Goal: Task Accomplishment & Management: Manage account settings

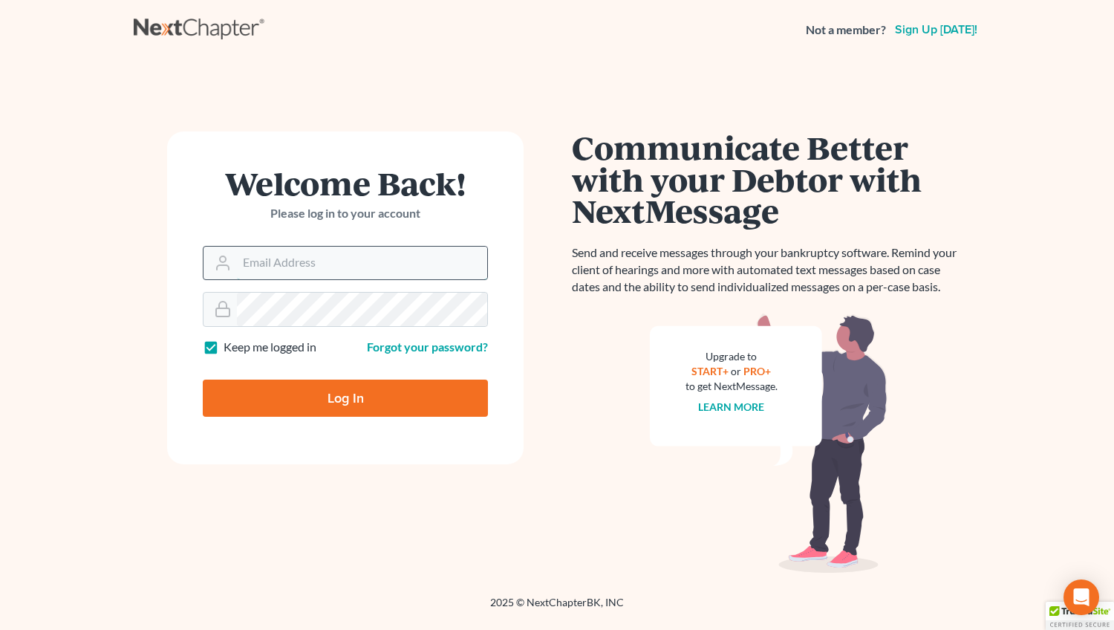
click at [269, 255] on input "Email Address" at bounding box center [362, 263] width 250 height 33
type input "[EMAIL_ADDRESS][DOMAIN_NAME]"
click at [315, 394] on input "Log In" at bounding box center [345, 398] width 285 height 37
type input "Thinking..."
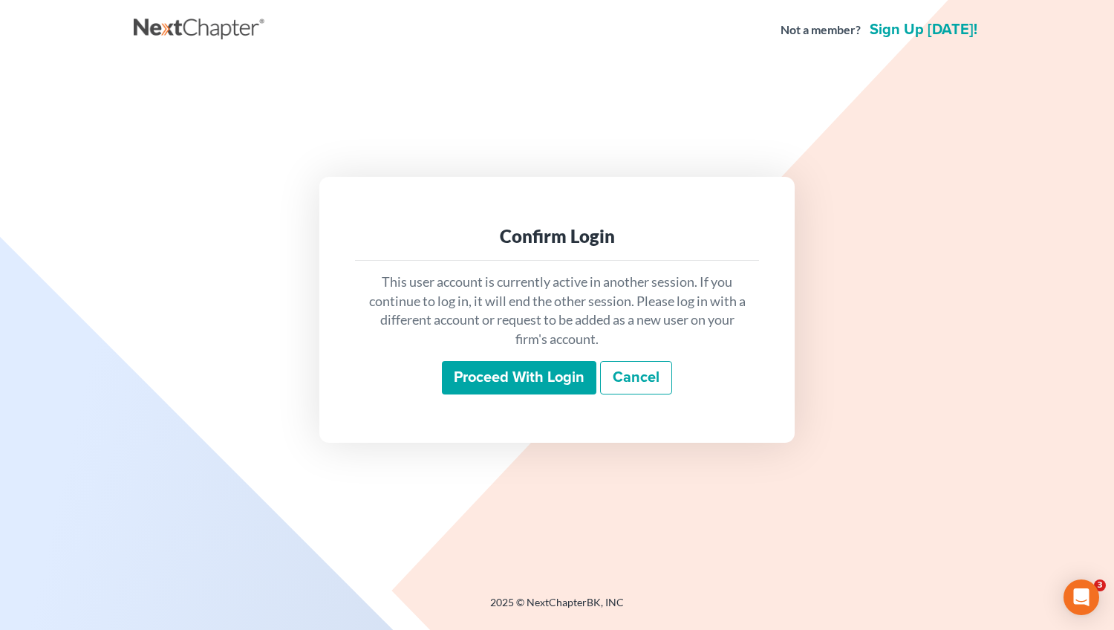
click at [517, 369] on input "Proceed with login" at bounding box center [519, 378] width 154 height 34
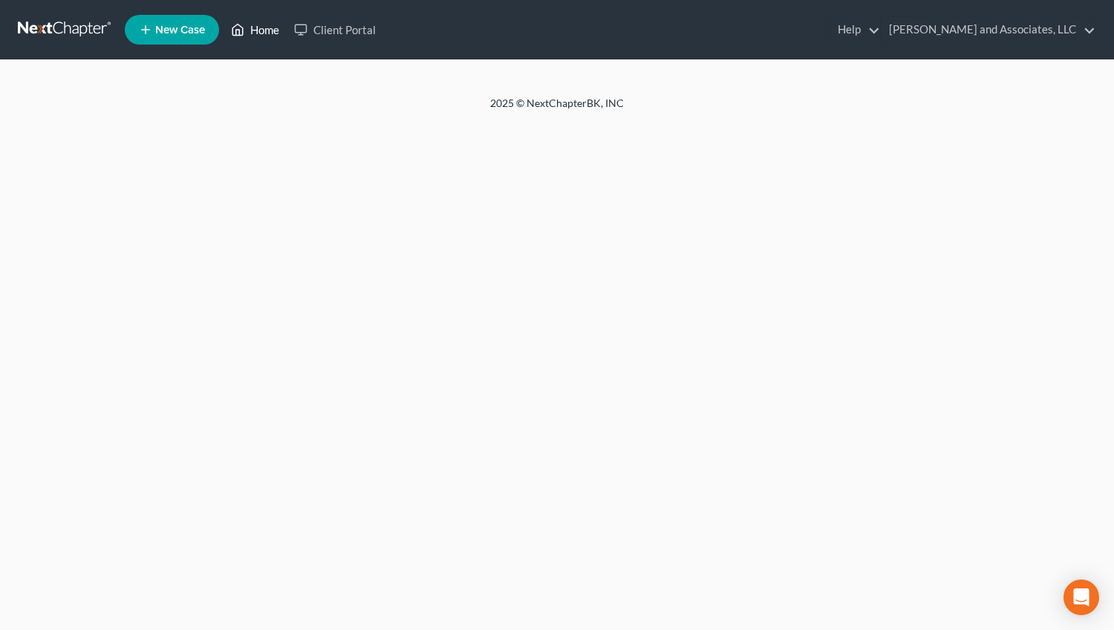
click at [261, 26] on link "Home" at bounding box center [255, 29] width 63 height 27
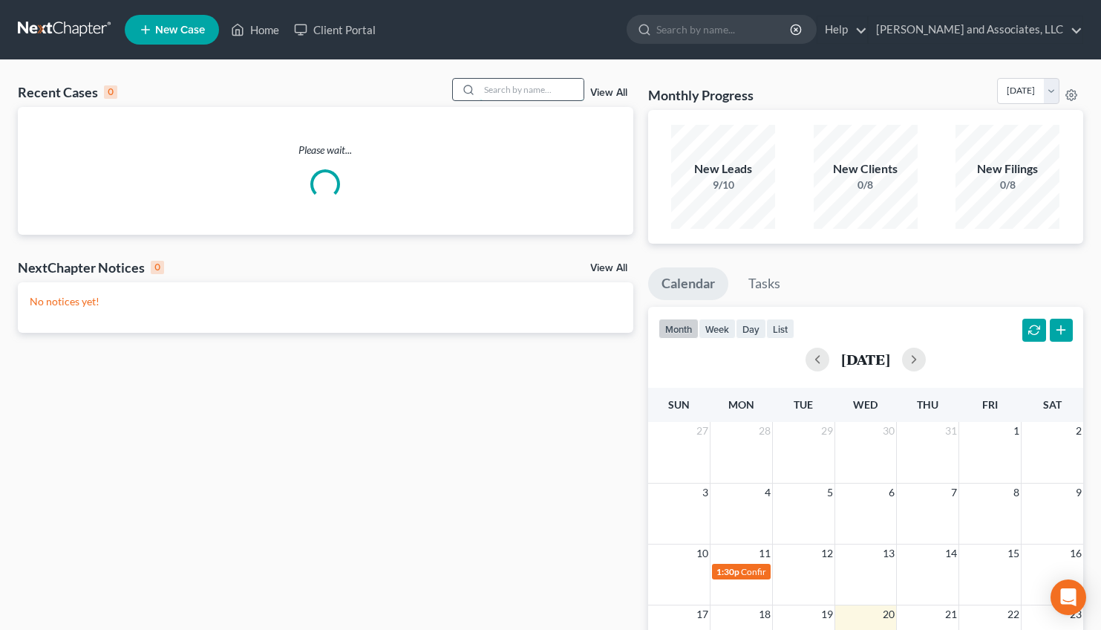
click at [512, 94] on input "search" at bounding box center [532, 90] width 104 height 22
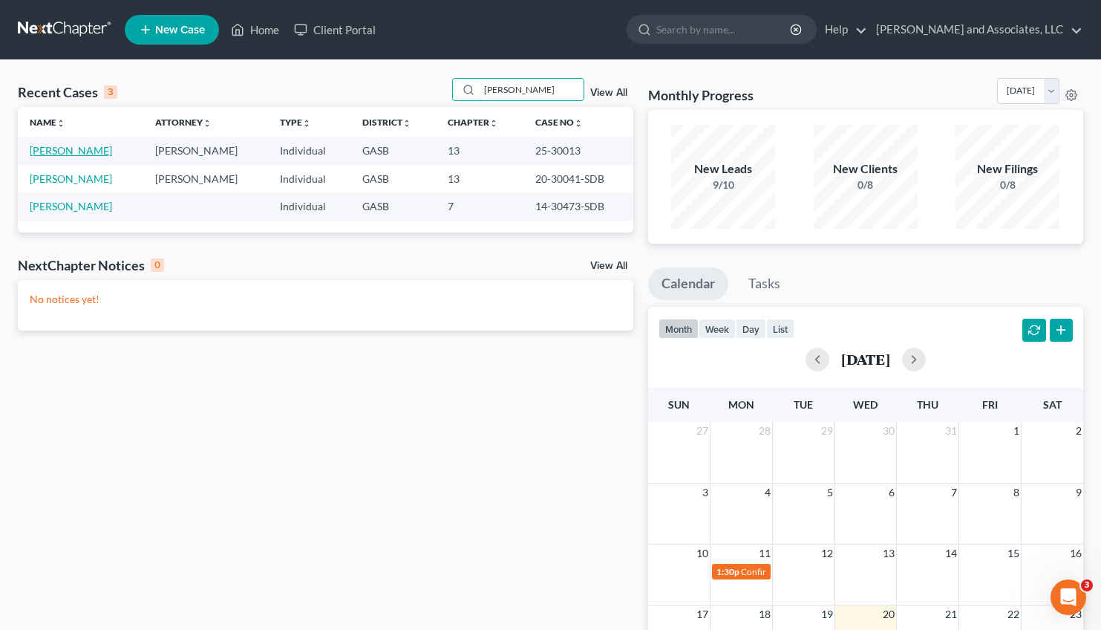
type input "[PERSON_NAME]"
click at [62, 150] on link "[PERSON_NAME]" at bounding box center [71, 150] width 82 height 13
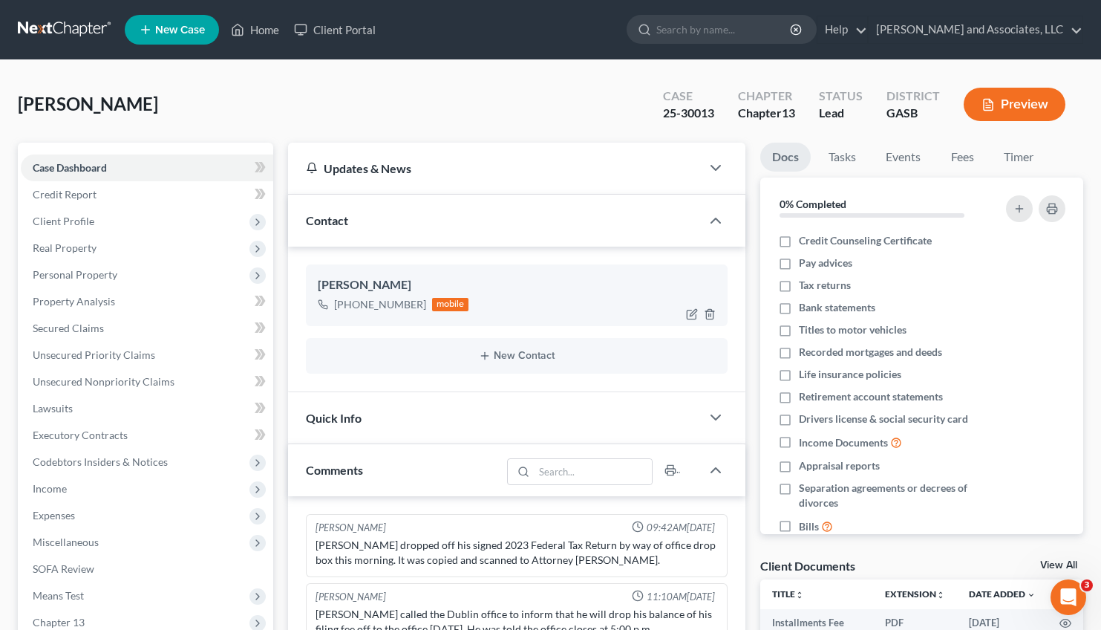
scroll to position [7009, 0]
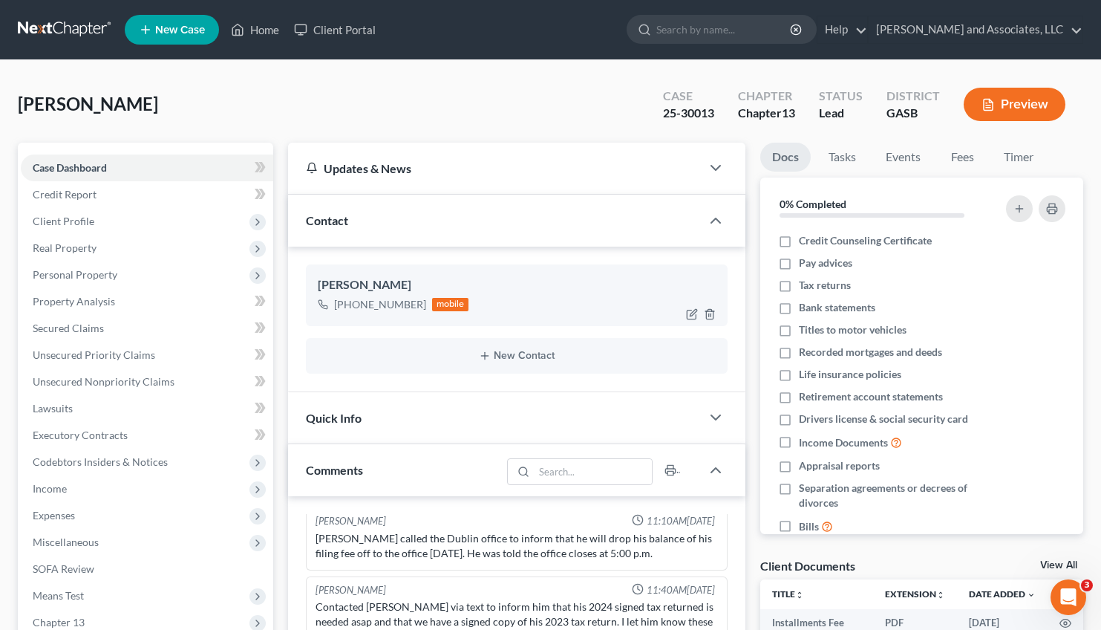
click at [506, 284] on div "[PERSON_NAME]" at bounding box center [517, 285] width 399 height 18
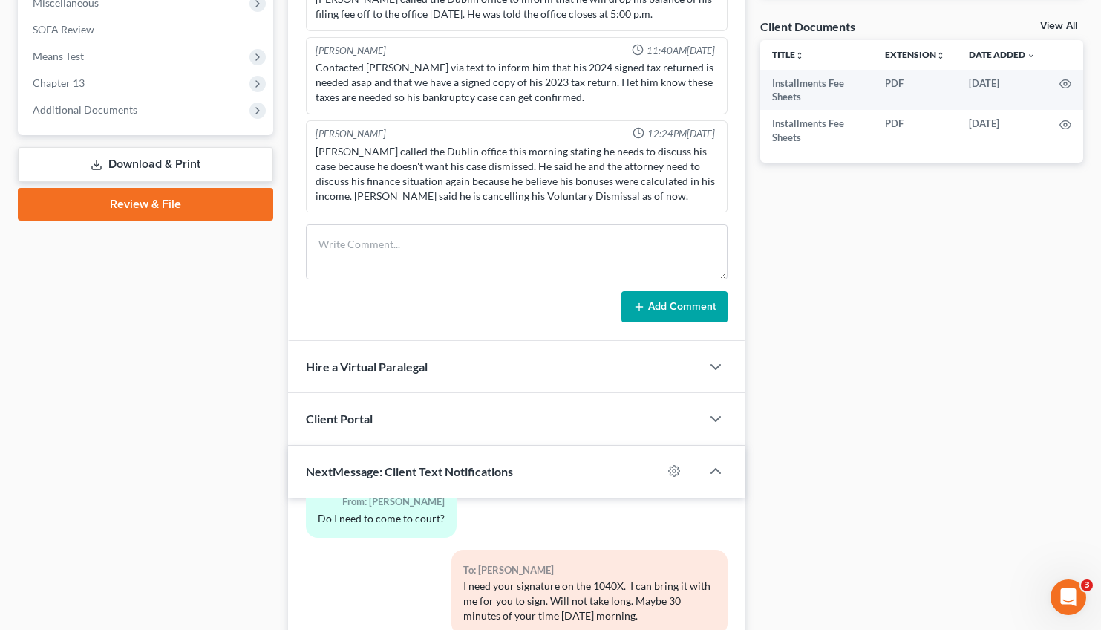
scroll to position [521, 0]
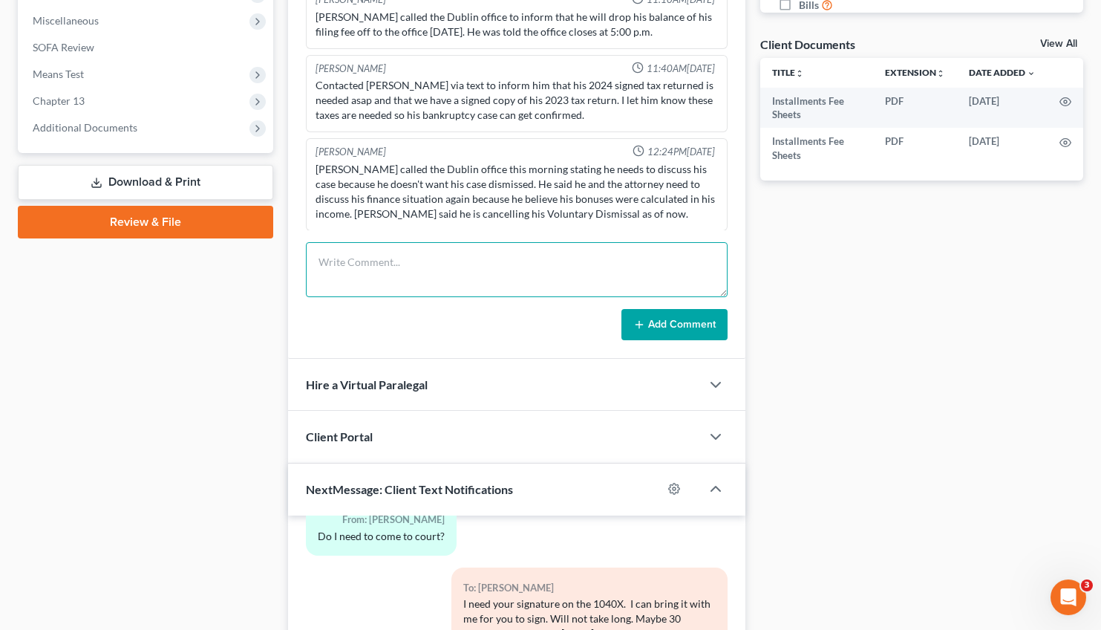
click at [345, 261] on textarea at bounding box center [517, 269] width 423 height 55
paste textarea "received from Mr. [PERSON_NAME] of [PERSON_NAME] Bank in [GEOGRAPHIC_DATA] rega…"
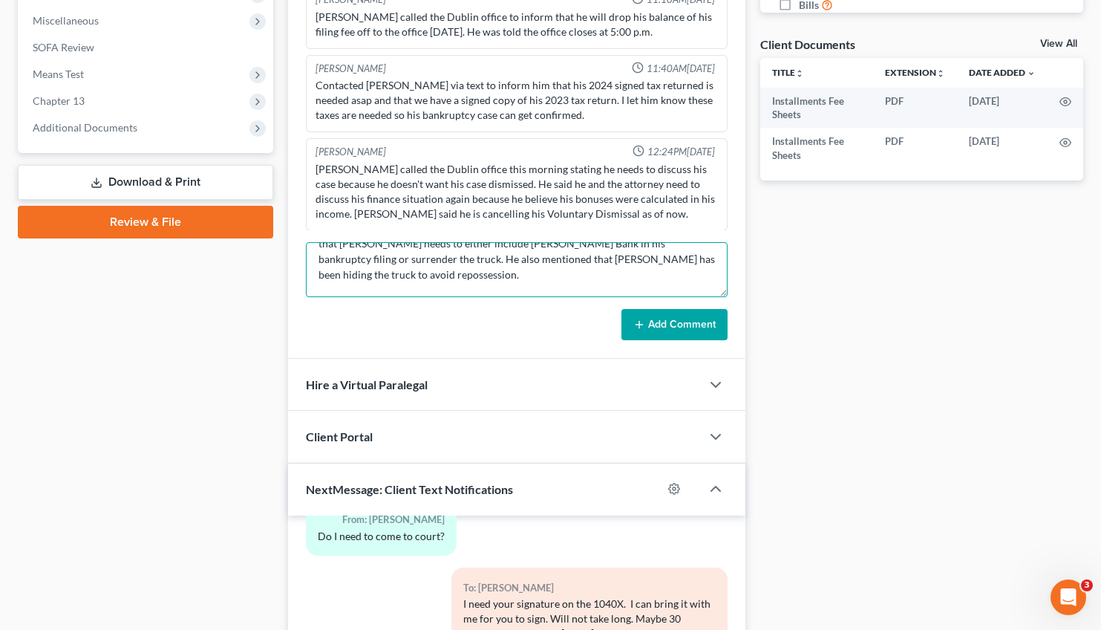
scroll to position [0, 0]
click at [691, 259] on textarea "received from Mr. [PERSON_NAME] of [PERSON_NAME] Bank in [GEOGRAPHIC_DATA] rega…" at bounding box center [517, 269] width 423 height 55
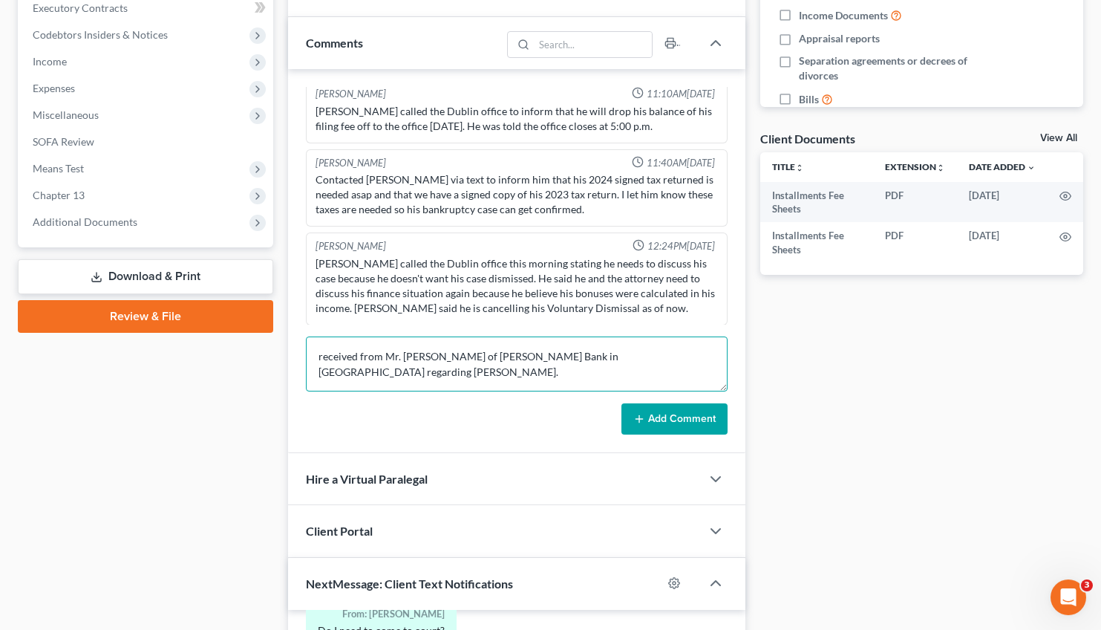
scroll to position [431, 0]
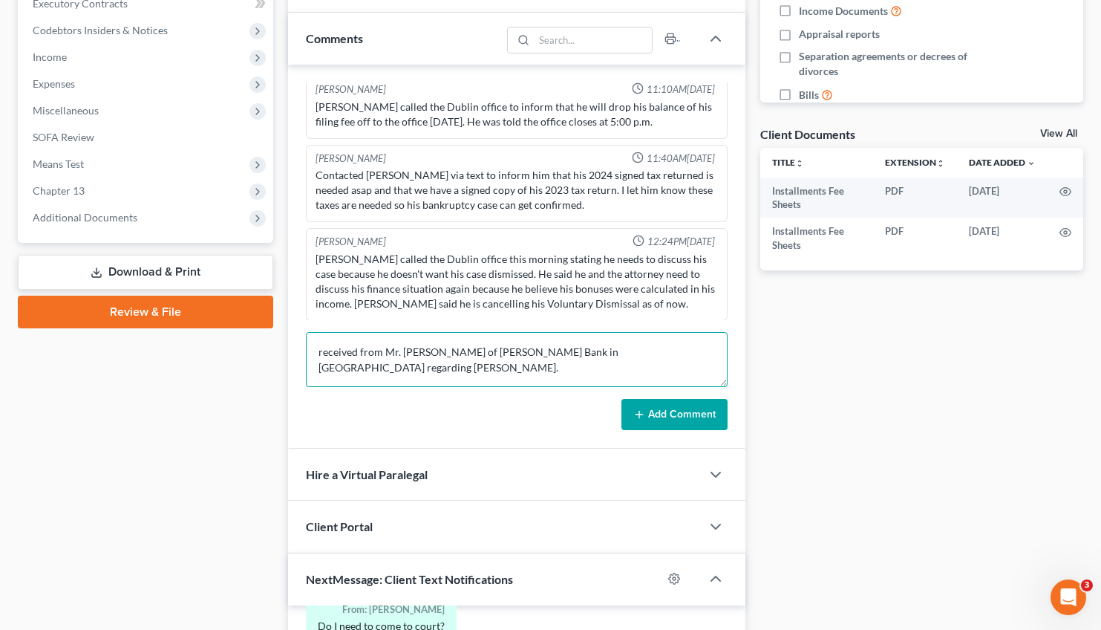
click at [316, 355] on textarea "received from Mr. [PERSON_NAME] of [PERSON_NAME] Bank in [GEOGRAPHIC_DATA] rega…" at bounding box center [517, 359] width 423 height 55
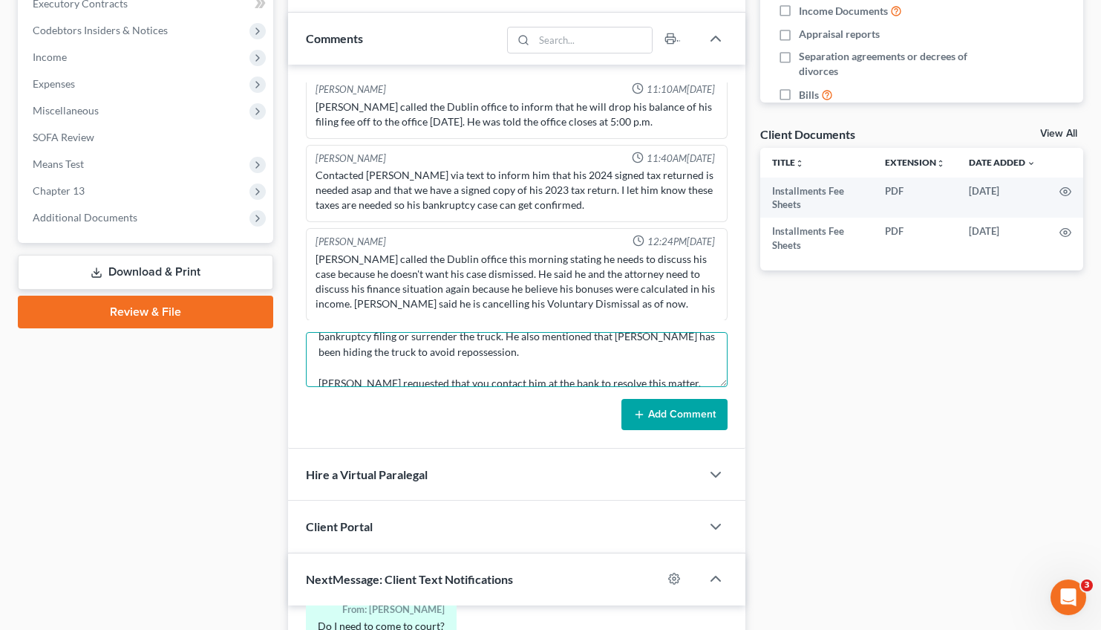
scroll to position [0, 0]
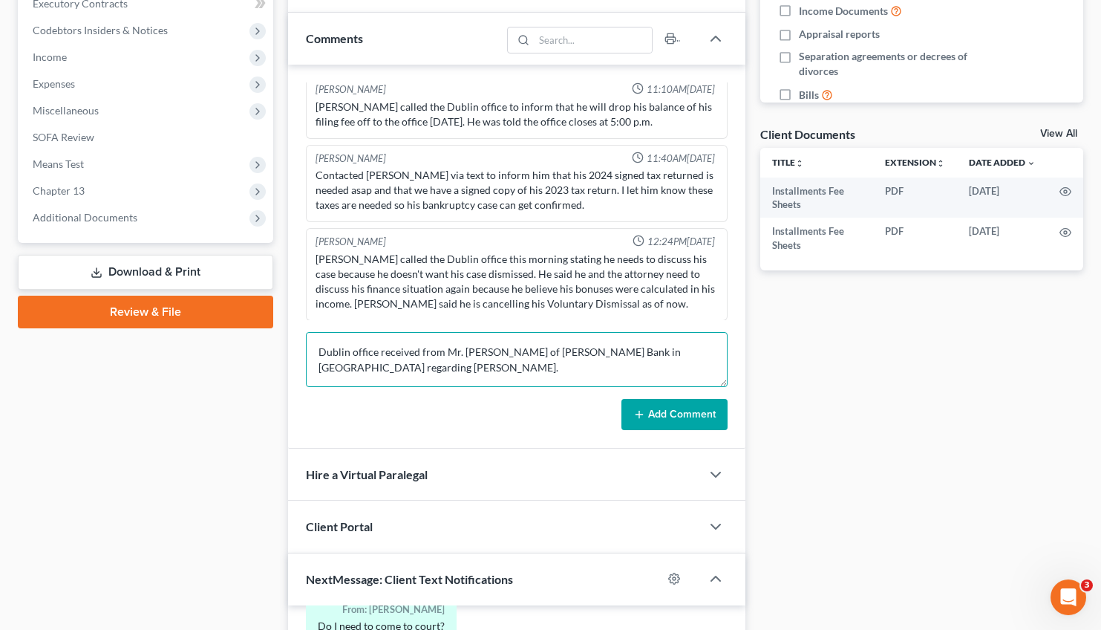
click at [319, 354] on textarea "Dublin office received from Mr. [PERSON_NAME] of [PERSON_NAME] Bank in [GEOGRAP…" at bounding box center [517, 359] width 423 height 55
click at [440, 348] on textarea "The Dublin office received from Mr. [PERSON_NAME] of [PERSON_NAME] Bank in [GEO…" at bounding box center [517, 359] width 423 height 55
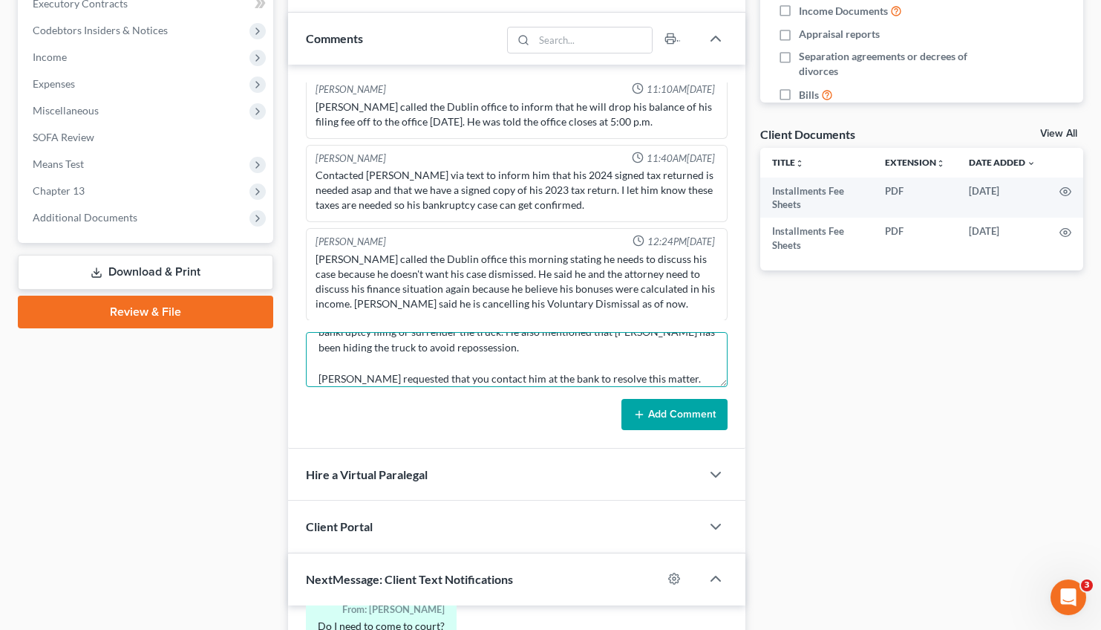
scroll to position [203, 0]
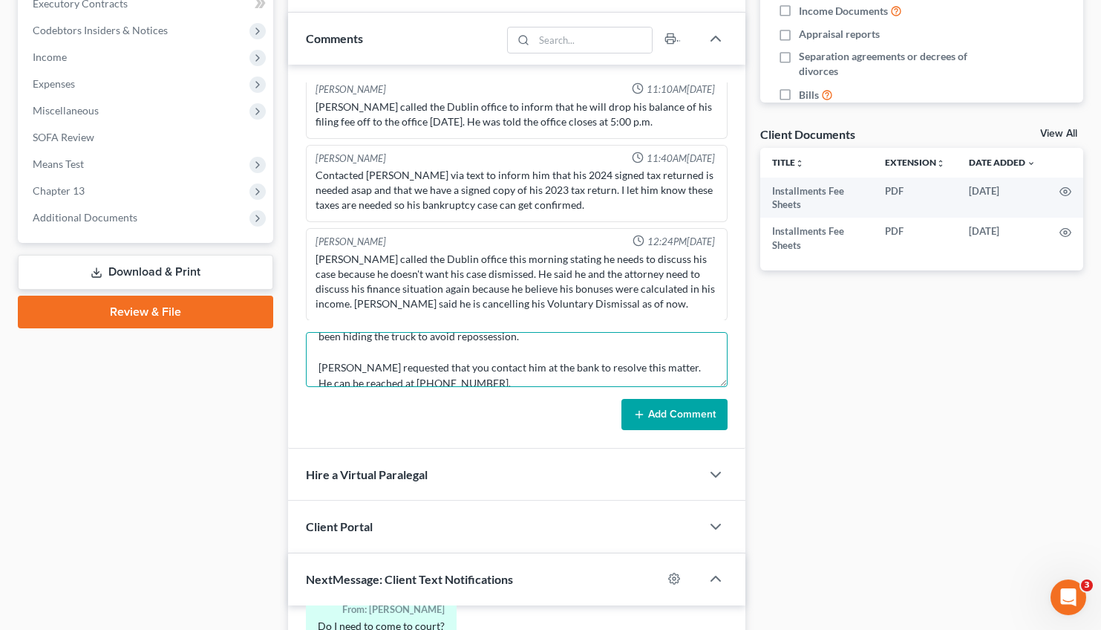
click at [464, 366] on textarea "The Dublin office received a phone call from Mr. [PERSON_NAME] of [PERSON_NAME]…" at bounding box center [517, 359] width 423 height 55
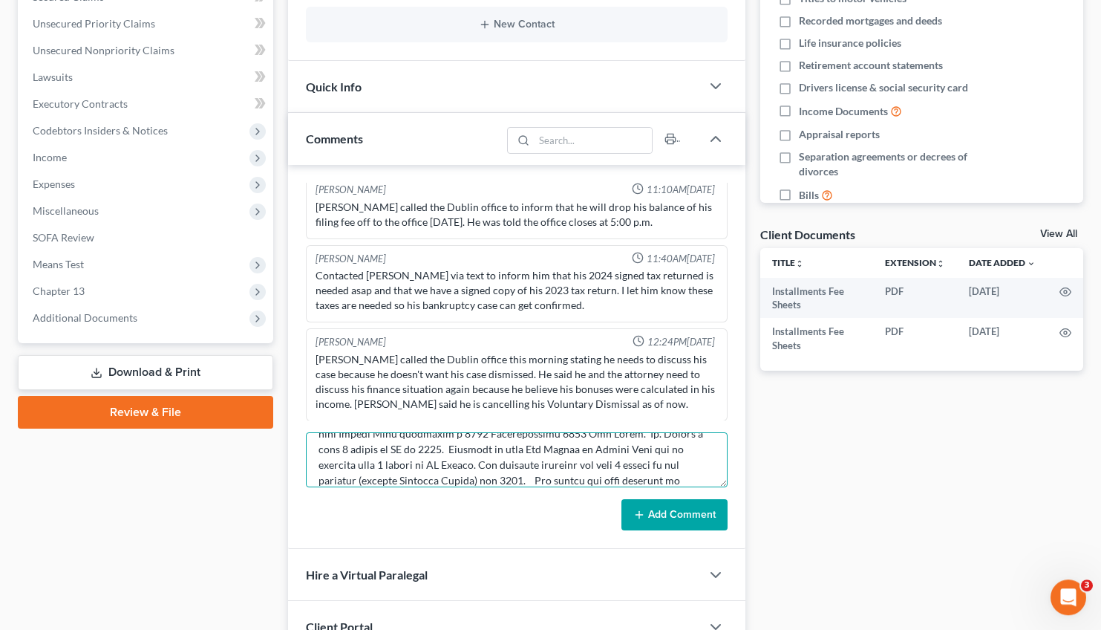
scroll to position [299, 0]
type textarea "The Dublin office received a phone call from Mr. [PERSON_NAME] of [PERSON_NAME]…"
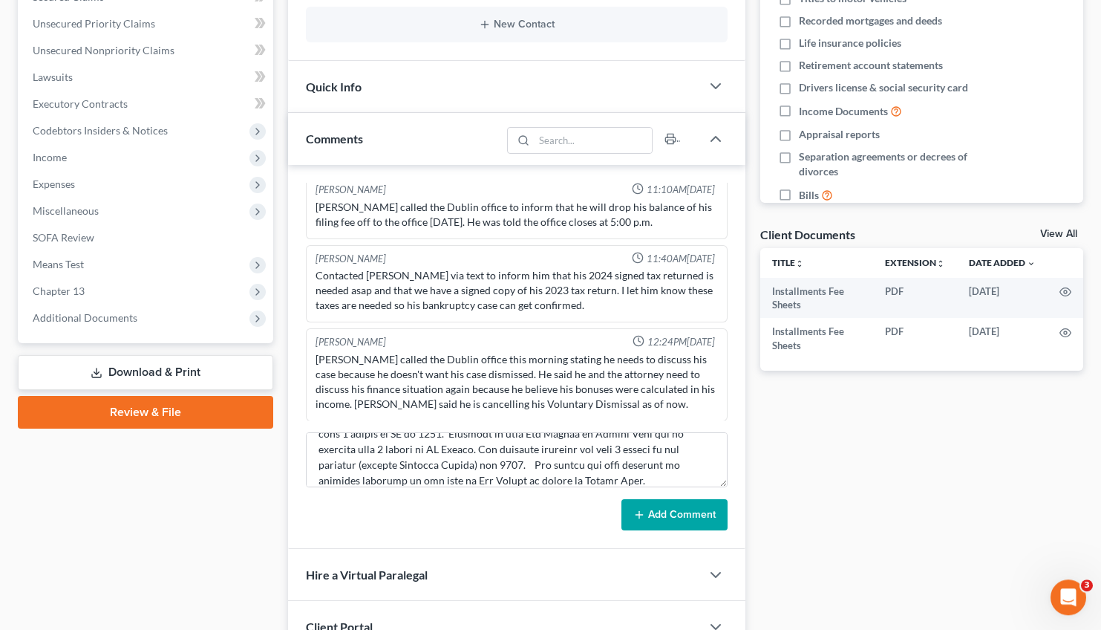
click at [670, 509] on button "Add Comment" at bounding box center [675, 514] width 106 height 31
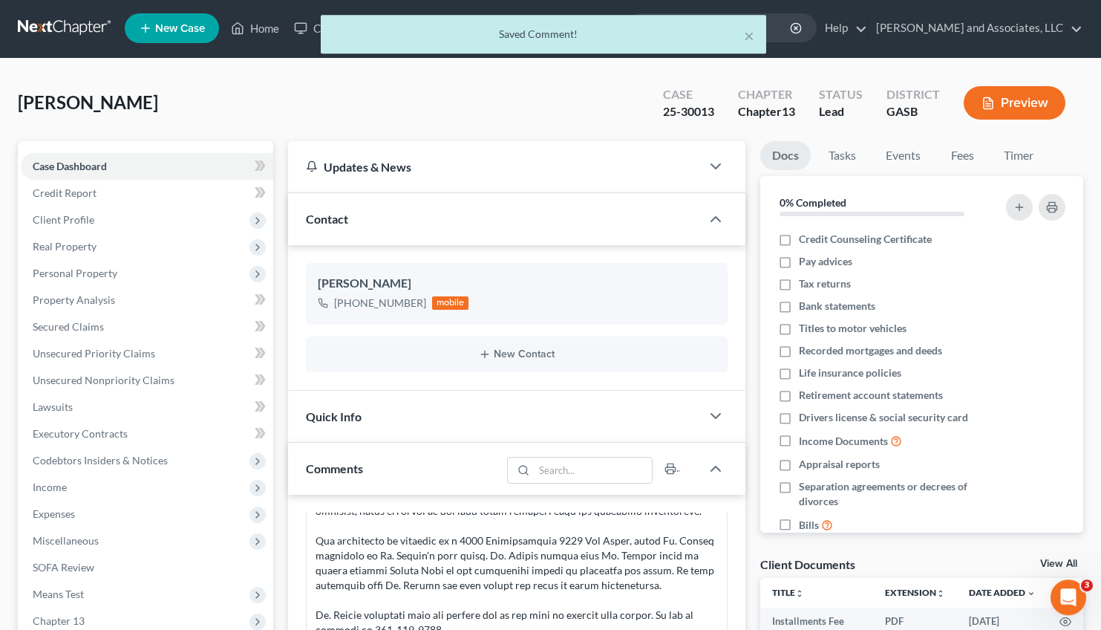
scroll to position [0, 0]
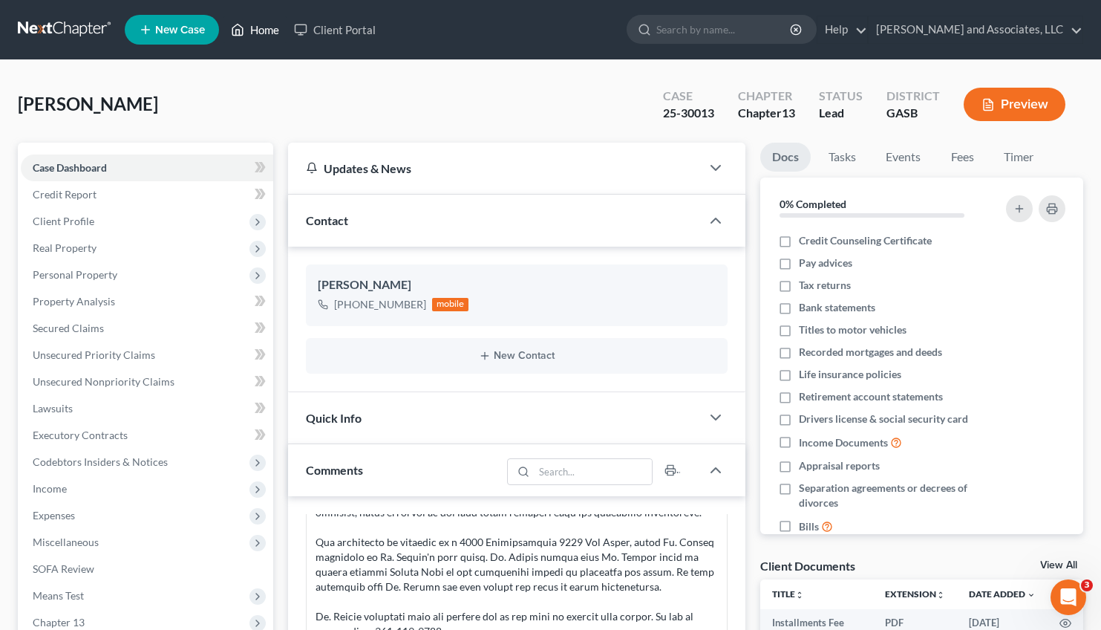
click at [266, 35] on link "Home" at bounding box center [255, 29] width 63 height 27
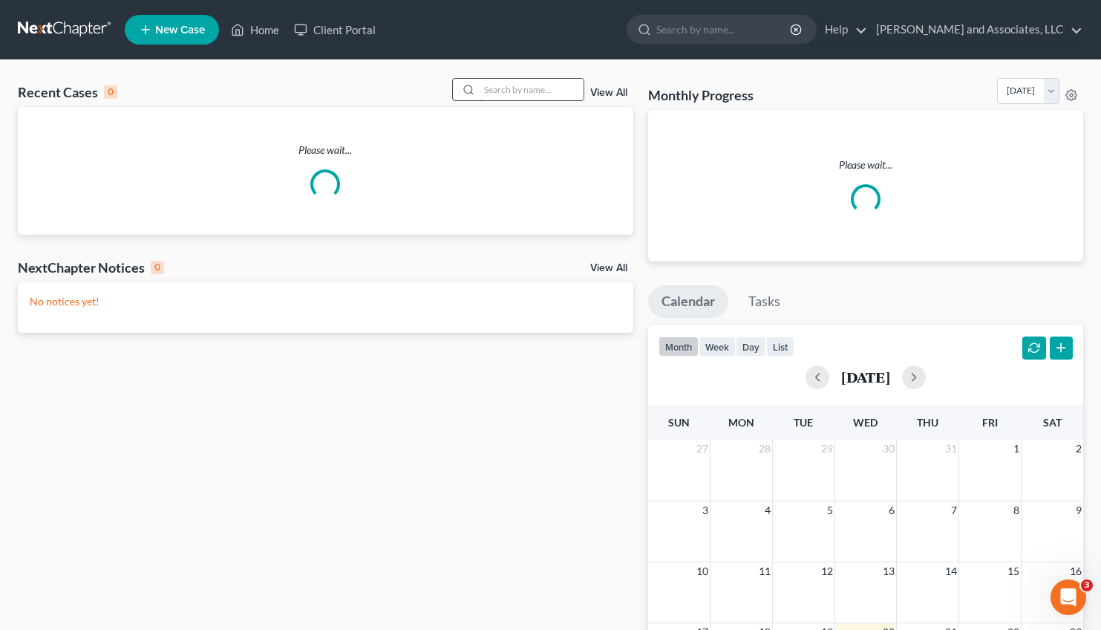
click at [489, 88] on input "search" at bounding box center [532, 90] width 104 height 22
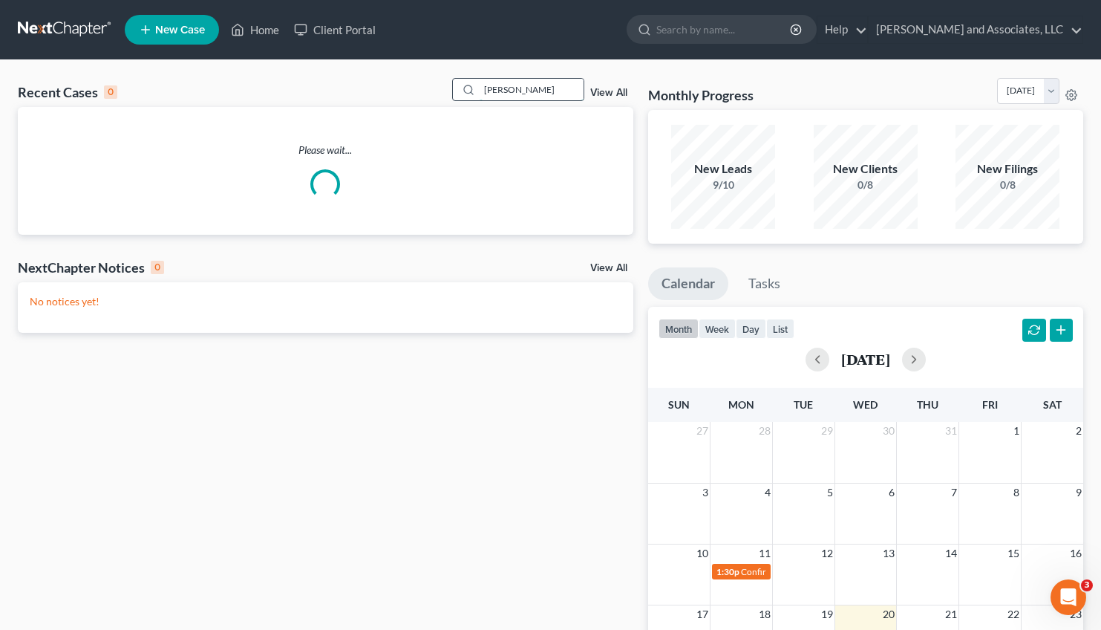
type input "[PERSON_NAME]"
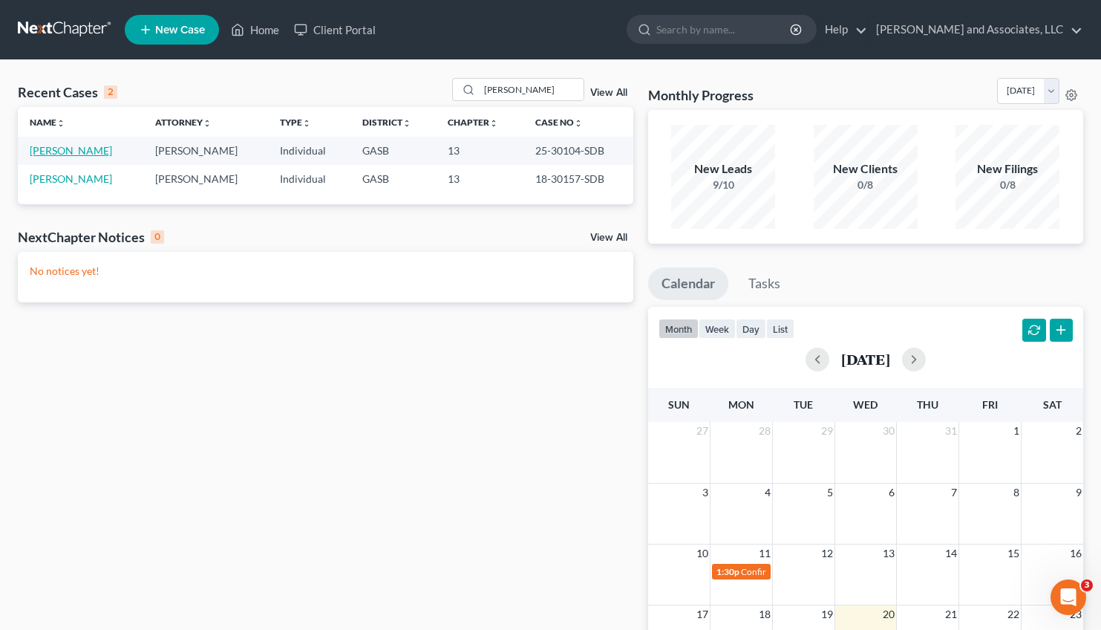
click at [53, 152] on link "[PERSON_NAME]" at bounding box center [71, 150] width 82 height 13
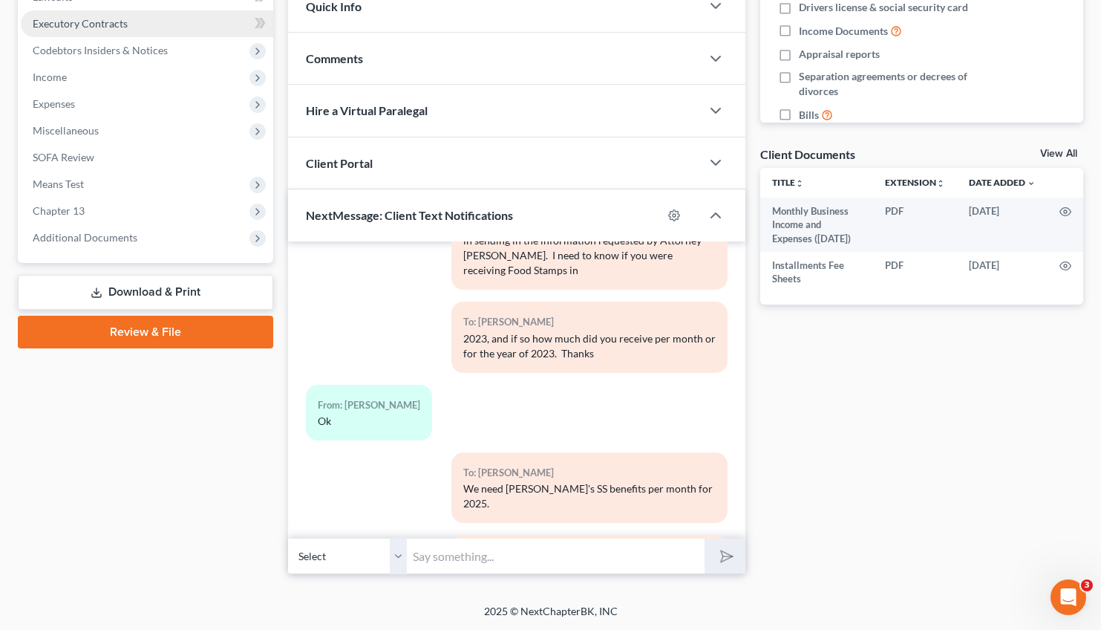
scroll to position [1861, 0]
